Goal: Find specific page/section: Find specific page/section

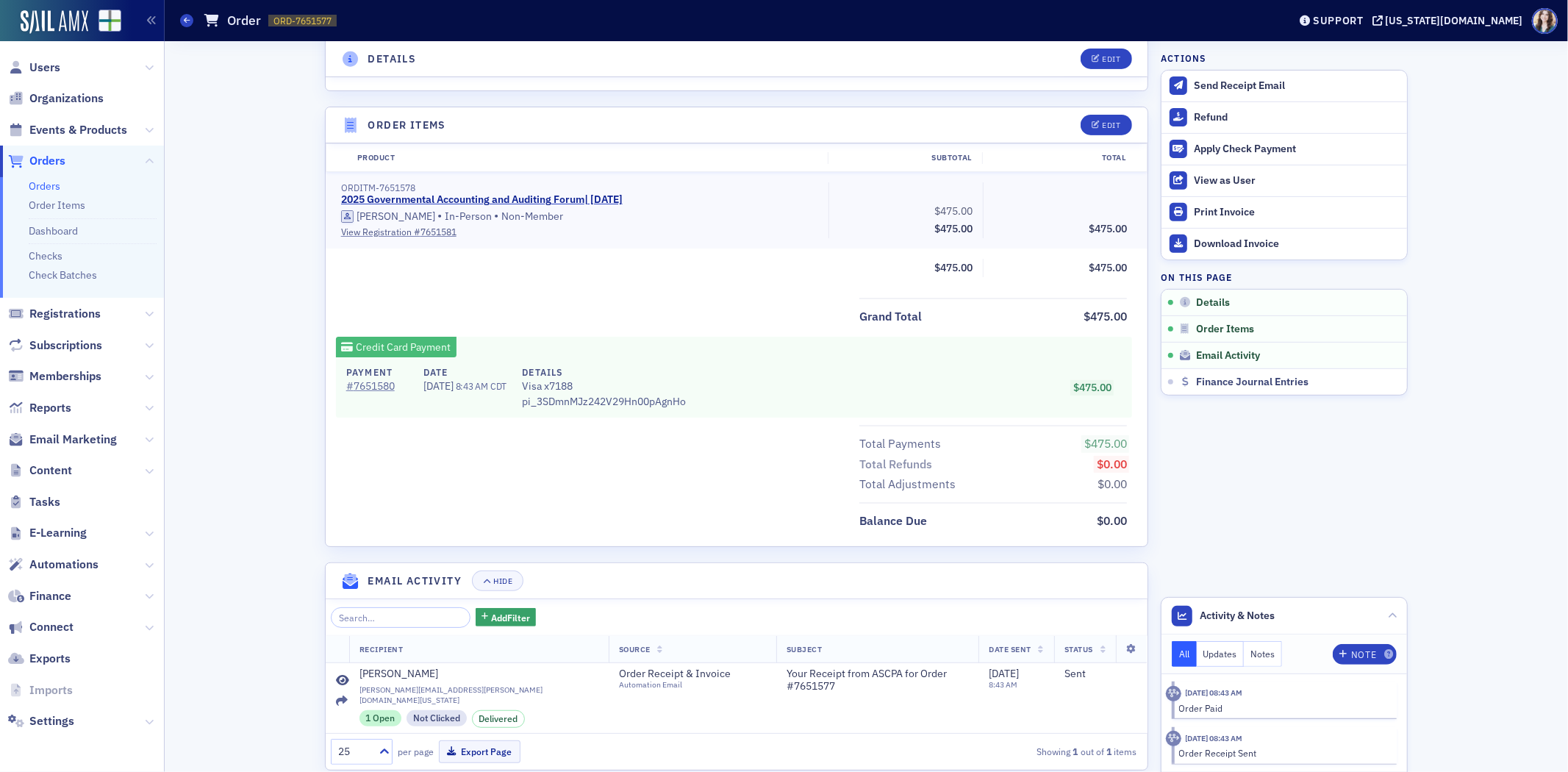
scroll to position [517, 0]
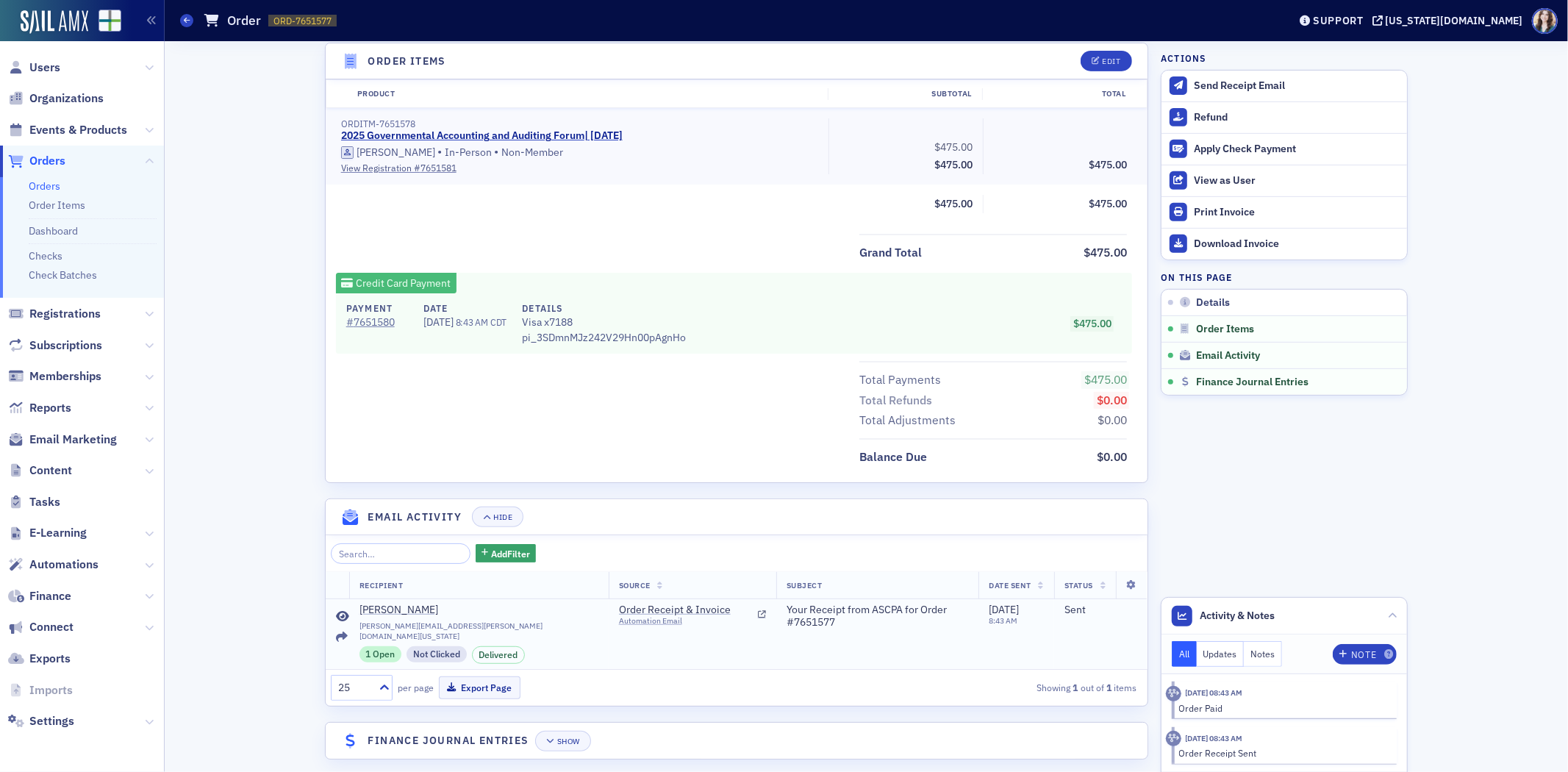
click at [326, 634] on td at bounding box center [337, 634] width 24 height 71
click at [336, 633] on icon at bounding box center [342, 637] width 11 height 11
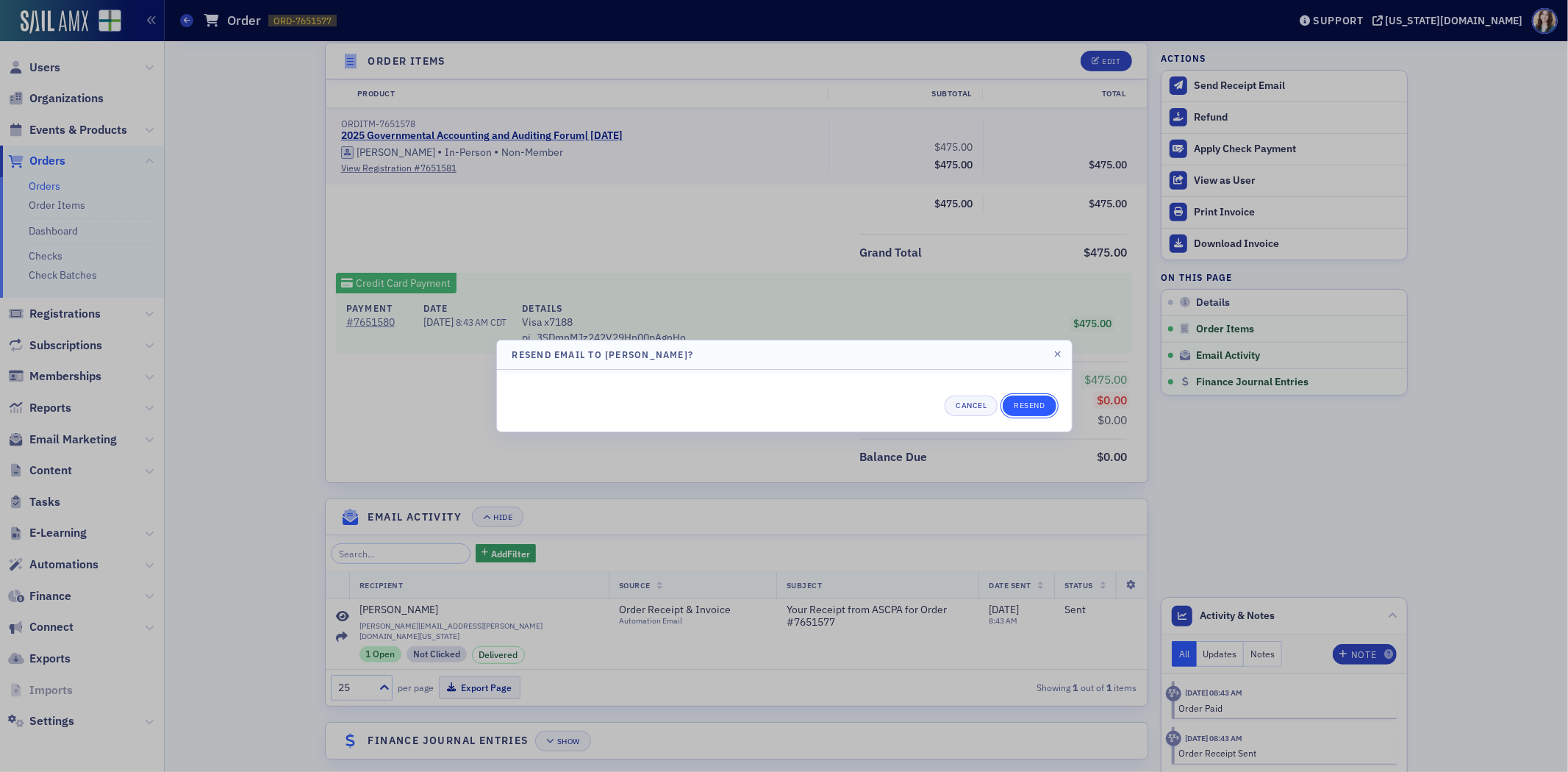
click at [1015, 401] on button "Resend" at bounding box center [1029, 406] width 53 height 20
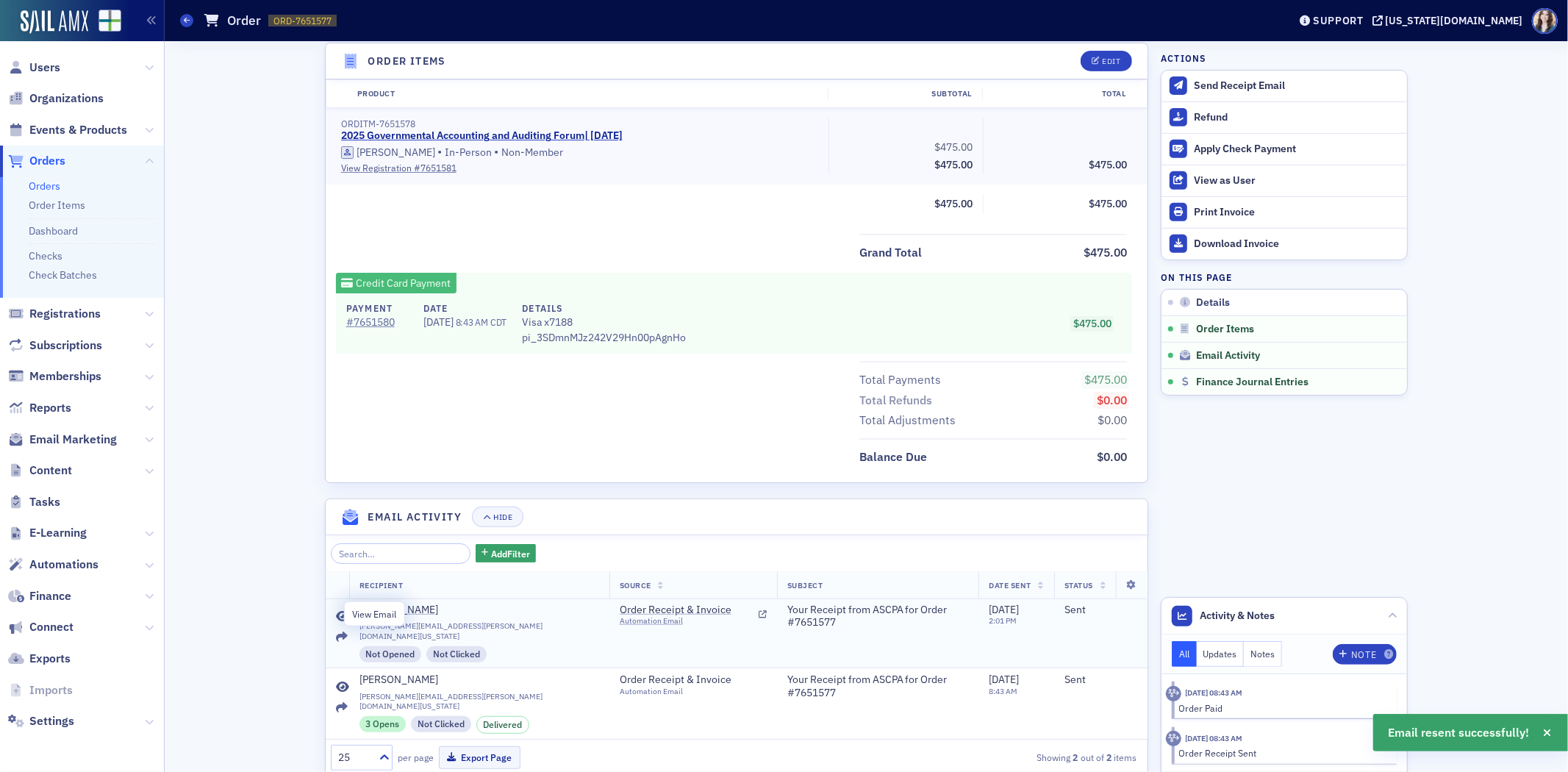
click at [340, 614] on icon at bounding box center [343, 617] width 13 height 11
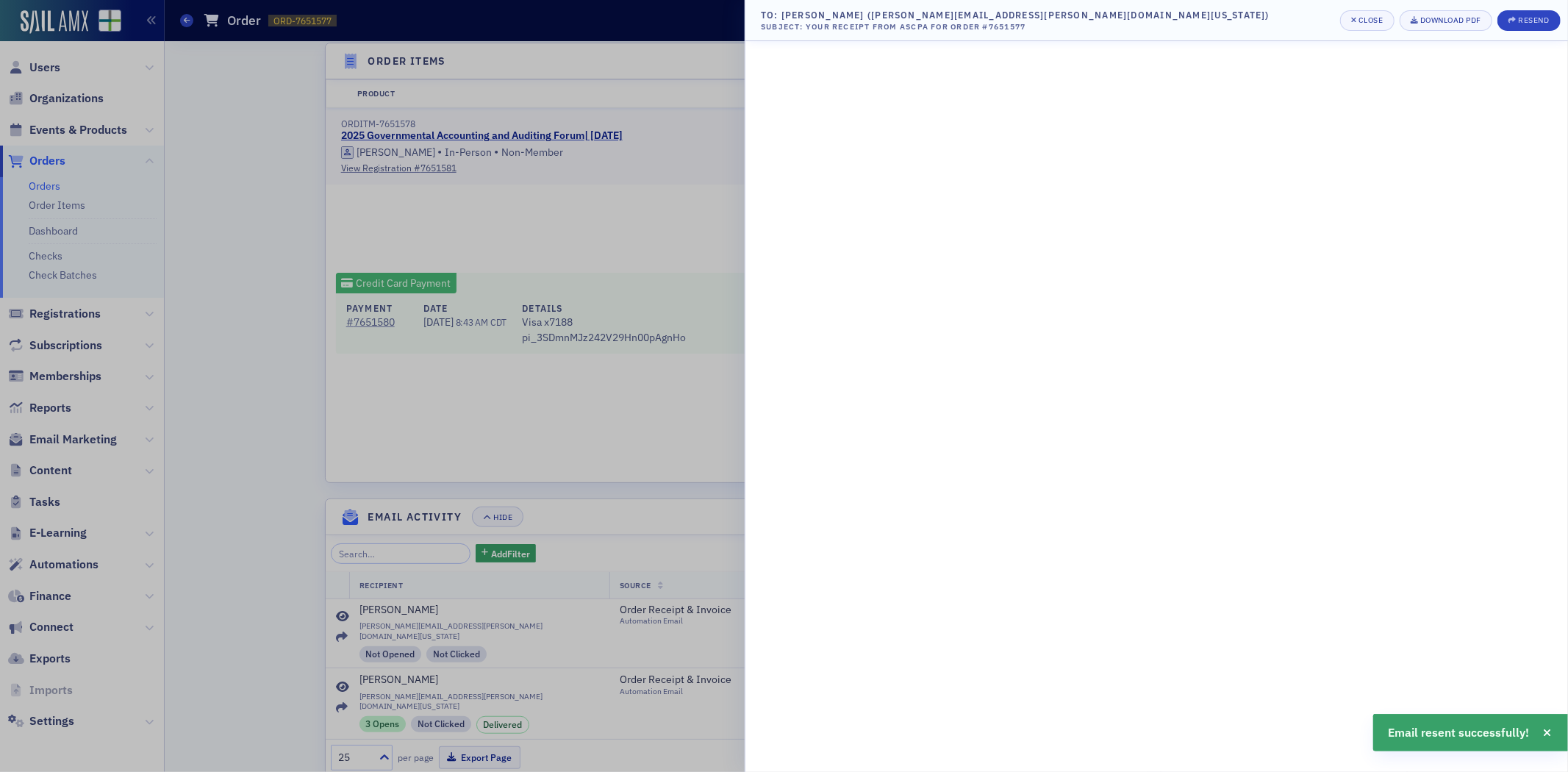
click at [579, 439] on div at bounding box center [784, 386] width 1568 height 772
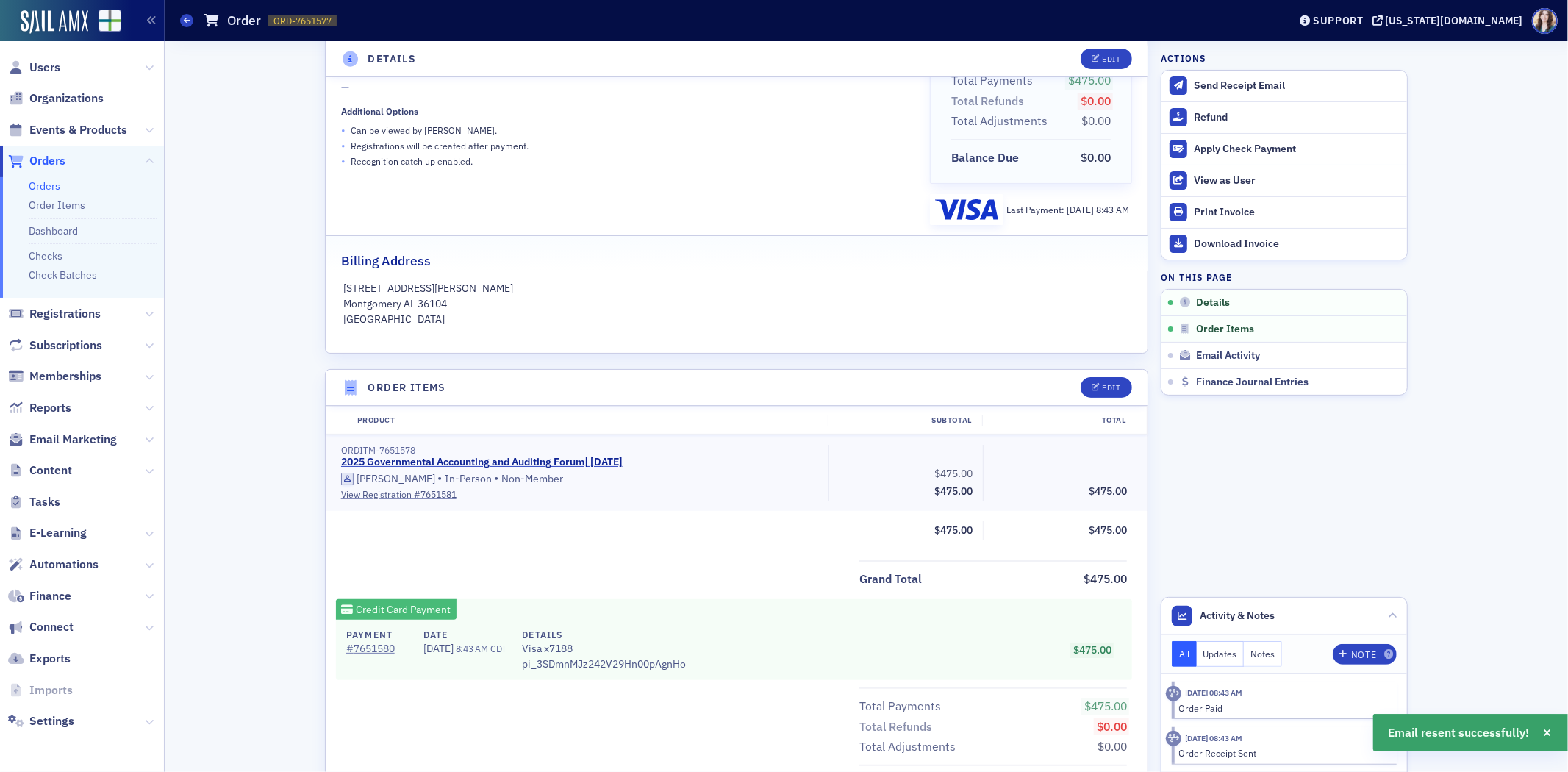
scroll to position [0, 0]
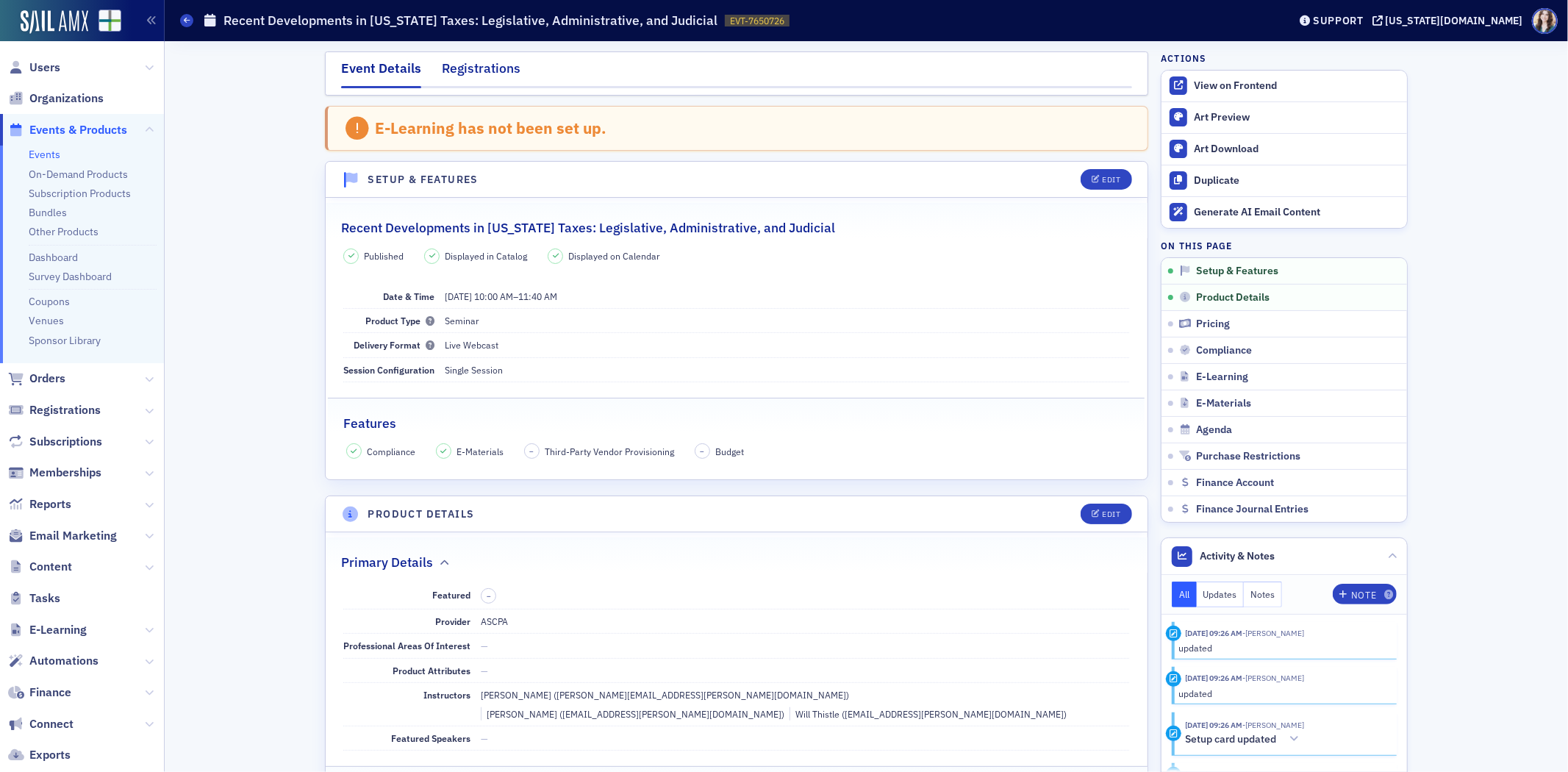
click at [496, 77] on div "Registrations" at bounding box center [481, 72] width 78 height 27
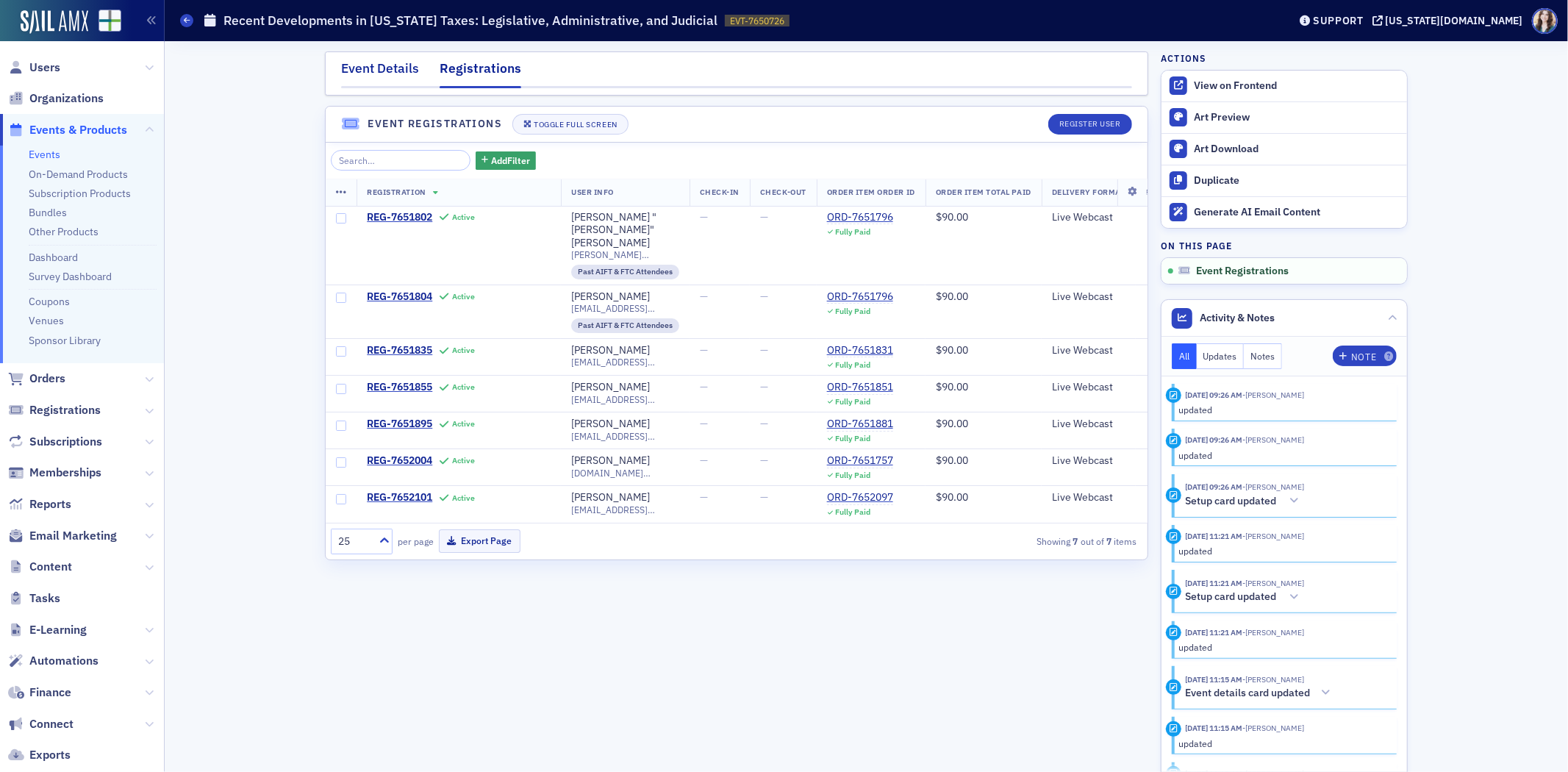
click at [402, 70] on div "Event Details" at bounding box center [380, 72] width 78 height 27
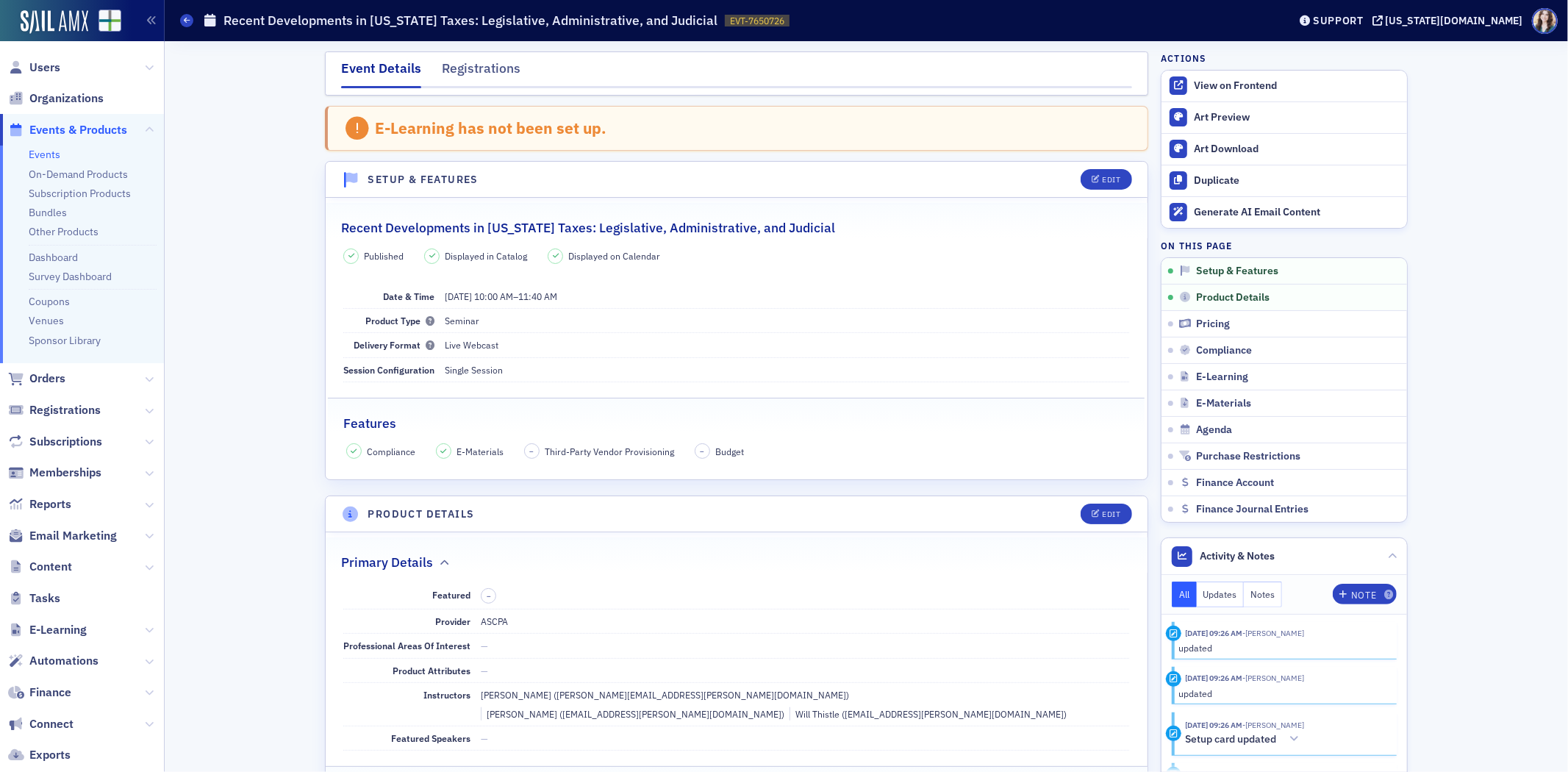
click at [325, 72] on div "Event Details Registrations" at bounding box center [736, 73] width 823 height 44
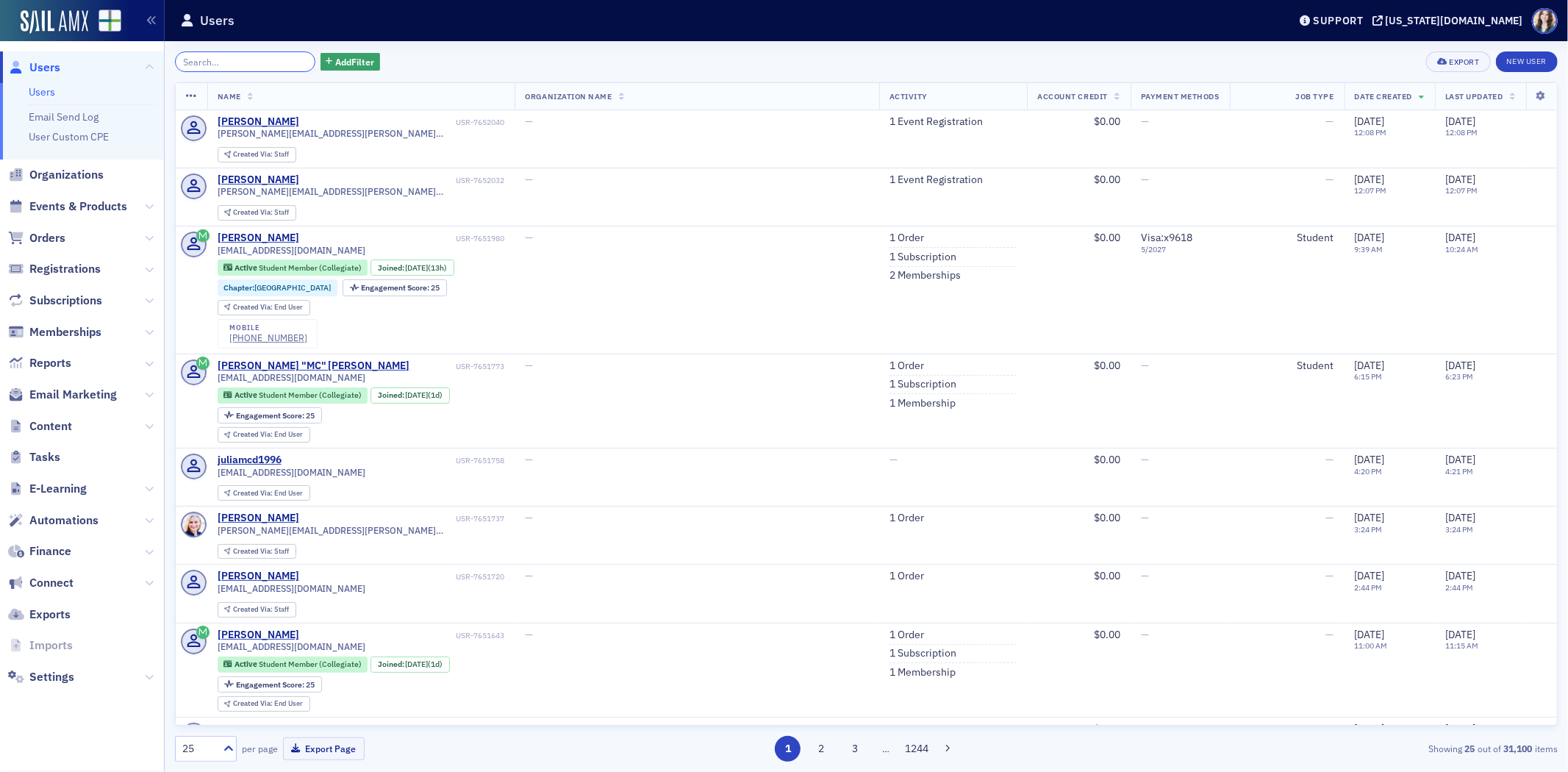
click at [217, 60] on input "search" at bounding box center [245, 61] width 140 height 20
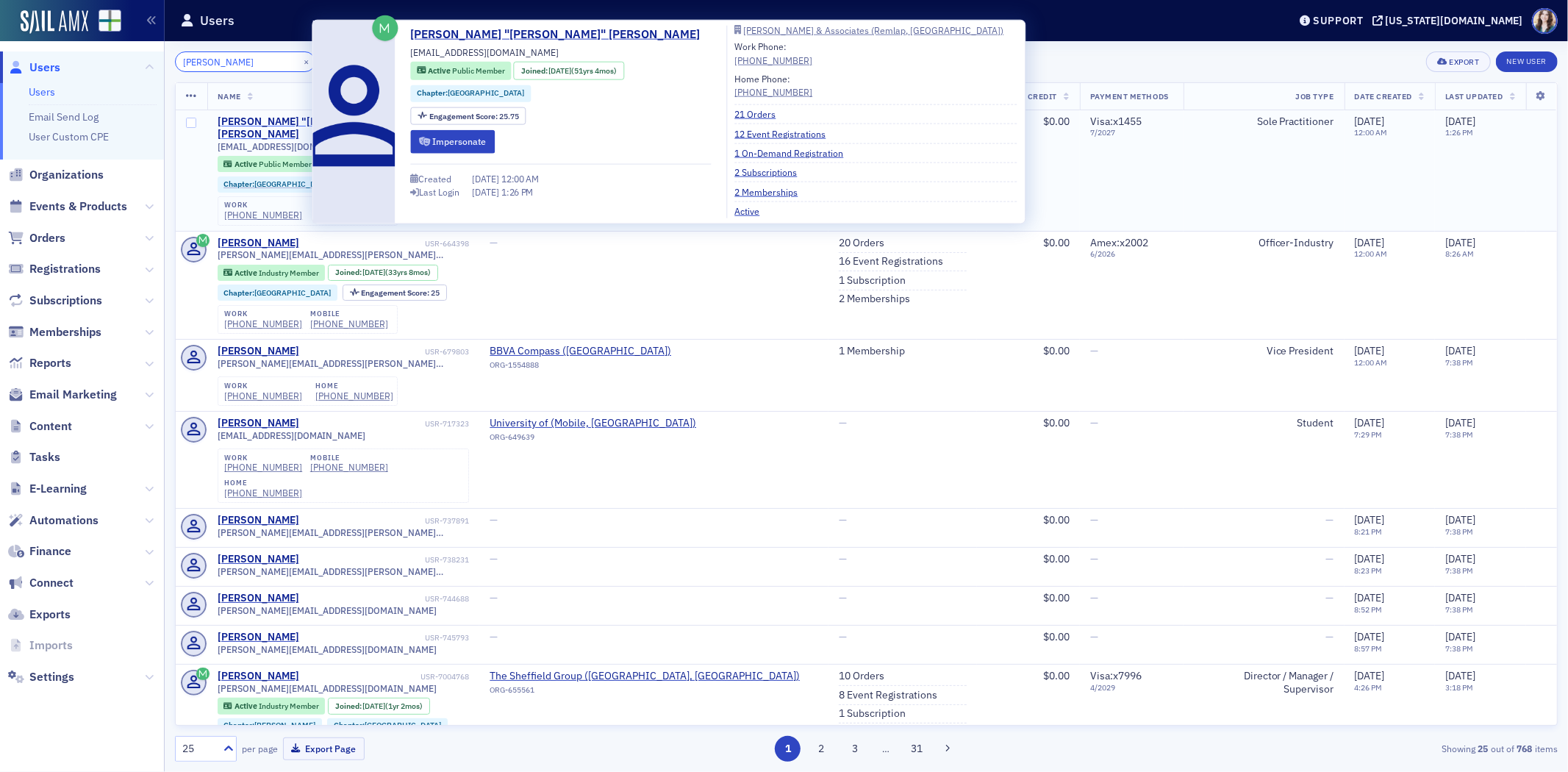
type input "[PERSON_NAME]"
click at [277, 115] on div "James "Jim" Powell" at bounding box center [320, 128] width 205 height 26
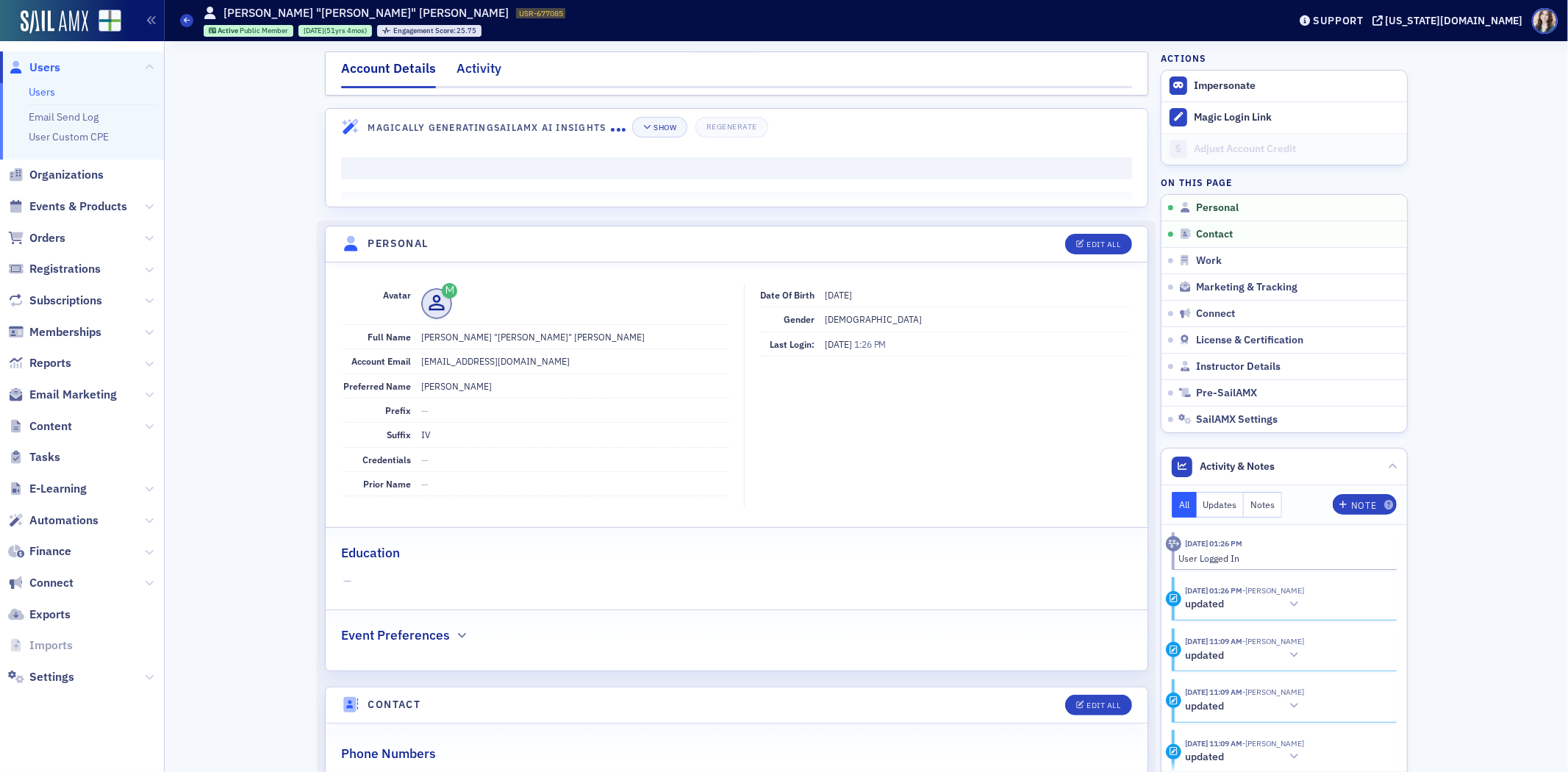
click at [474, 66] on div "Activity" at bounding box center [479, 72] width 45 height 27
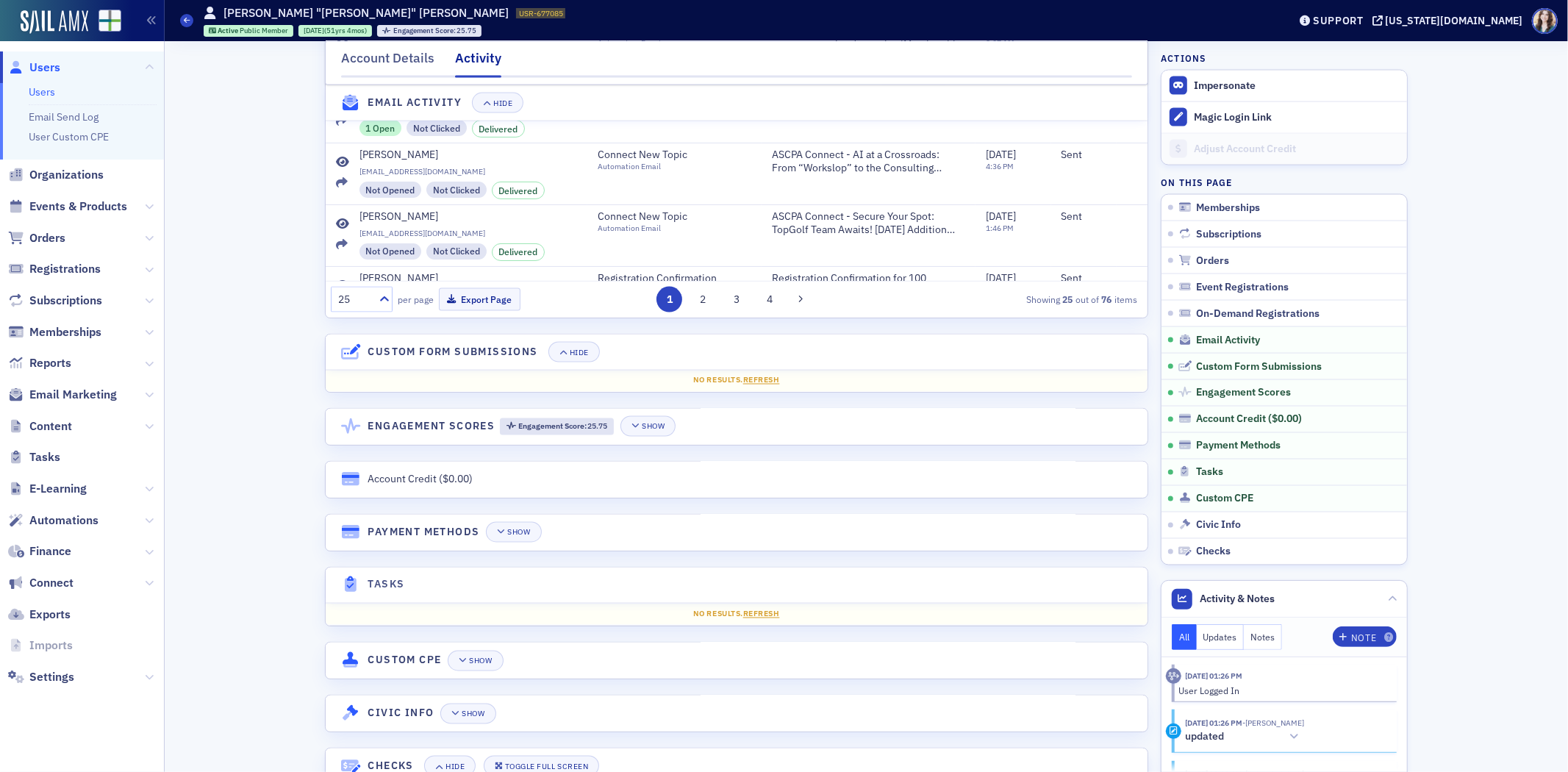
scroll to position [2043, 0]
